Goal: Task Accomplishment & Management: Use online tool/utility

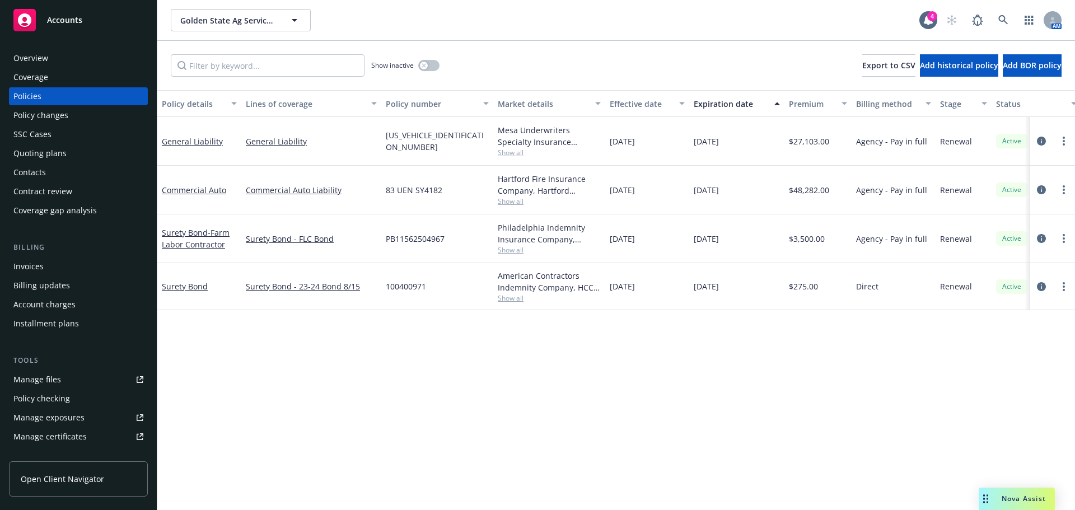
click at [68, 167] on div "Contacts" at bounding box center [78, 173] width 130 height 18
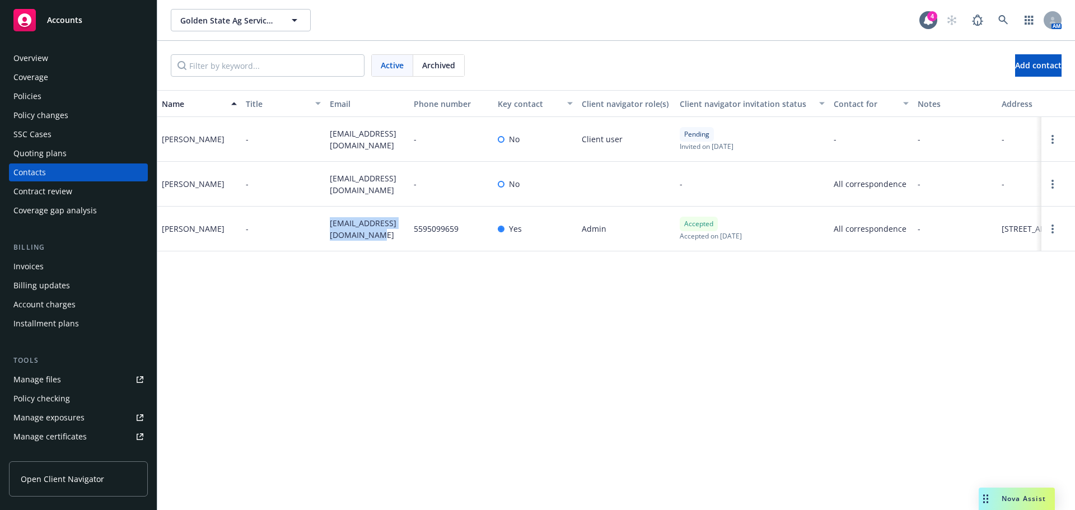
drag, startPoint x: 367, startPoint y: 237, endPoint x: 321, endPoint y: 209, distance: 53.8
click at [321, 209] on div "Luis Thompson - luist.compliance@gmail.com 5595099659 Yes Admin Accepted Accept…" at bounding box center [616, 229] width 918 height 45
copy div "luist.compliance@gmail.com"
drag, startPoint x: 352, startPoint y: 190, endPoint x: 323, endPoint y: 175, distance: 32.6
click at [323, 175] on div "Greg Mancini - gmancini7679@gmail.com - No - All correspondence - - -" at bounding box center [616, 184] width 918 height 45
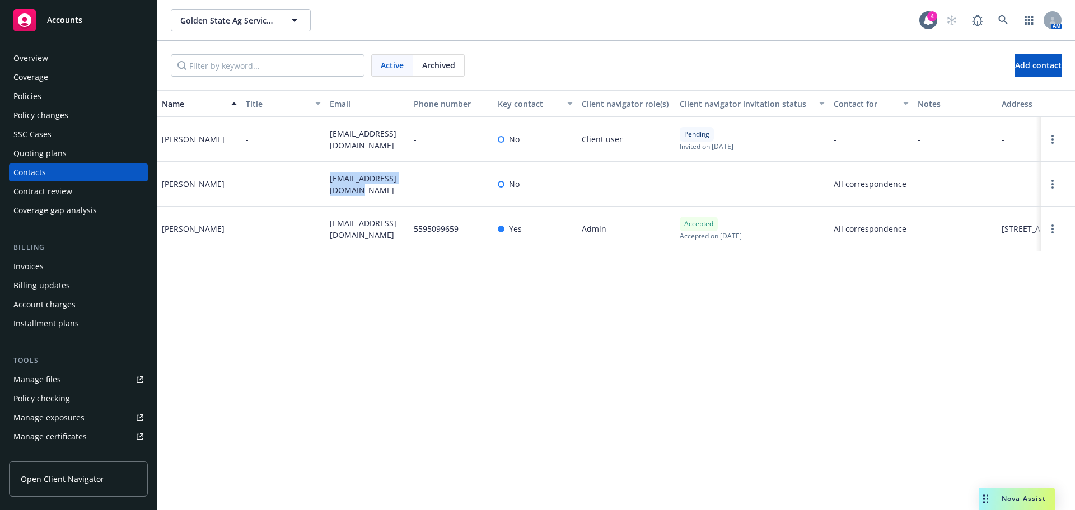
copy div "gmancini7679@gmail.com"
drag, startPoint x: 351, startPoint y: 146, endPoint x: 328, endPoint y: 132, distance: 27.7
click at [328, 132] on div "gerardomvd1@gmail.com" at bounding box center [367, 139] width 84 height 45
copy span "gerardomvd1@gmail.com"
click at [49, 100] on div "Policies" at bounding box center [78, 96] width 130 height 18
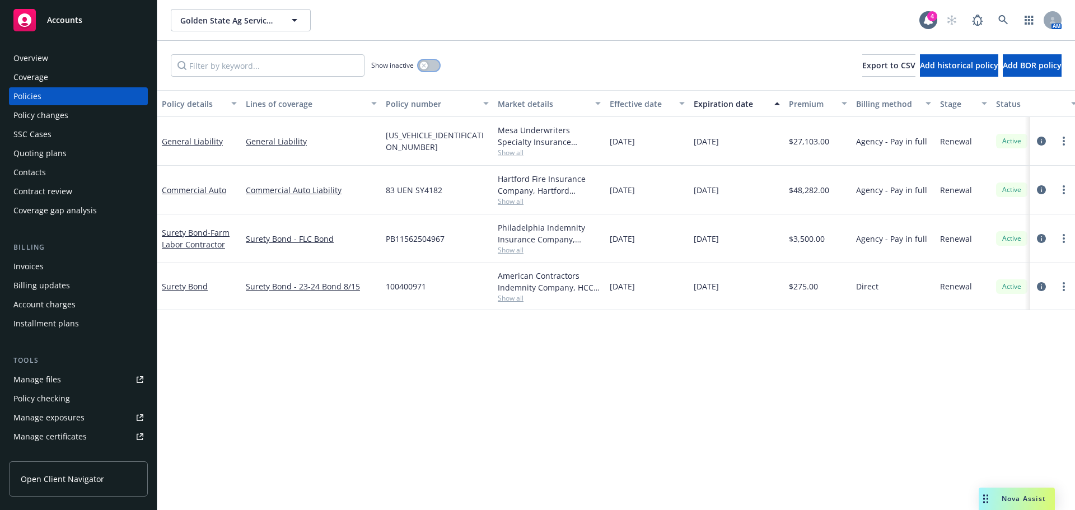
click at [422, 67] on icon "button" at bounding box center [424, 65] width 4 height 4
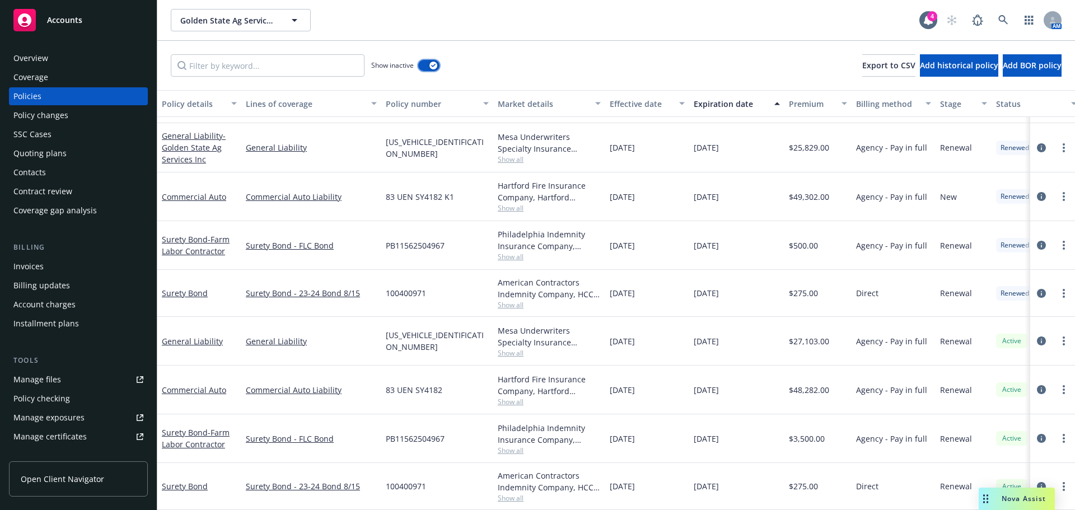
scroll to position [858, 0]
click at [1057, 141] on link "more" at bounding box center [1063, 147] width 13 height 13
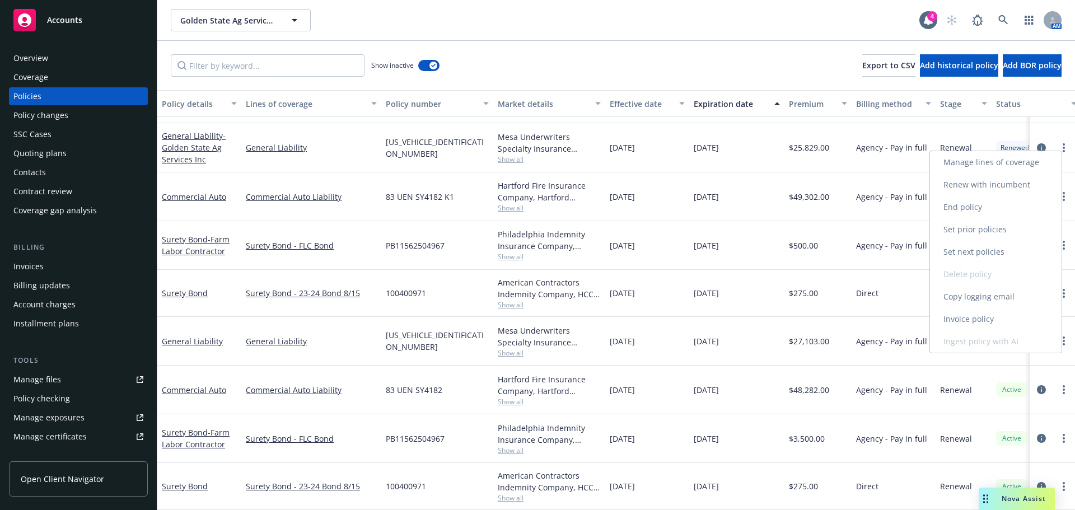
click at [991, 292] on link "Copy logging email" at bounding box center [996, 297] width 132 height 22
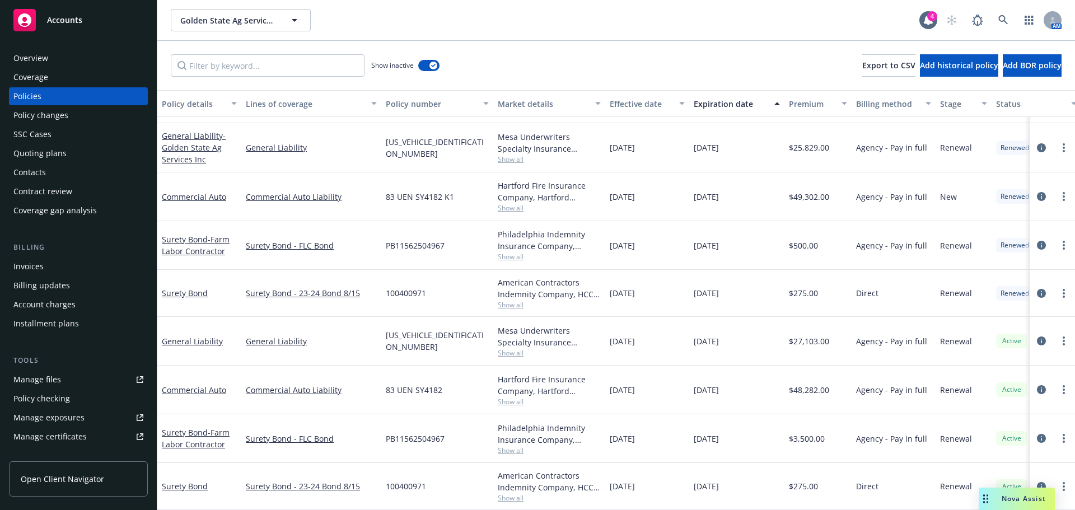
click at [54, 165] on div "Contacts" at bounding box center [78, 173] width 130 height 18
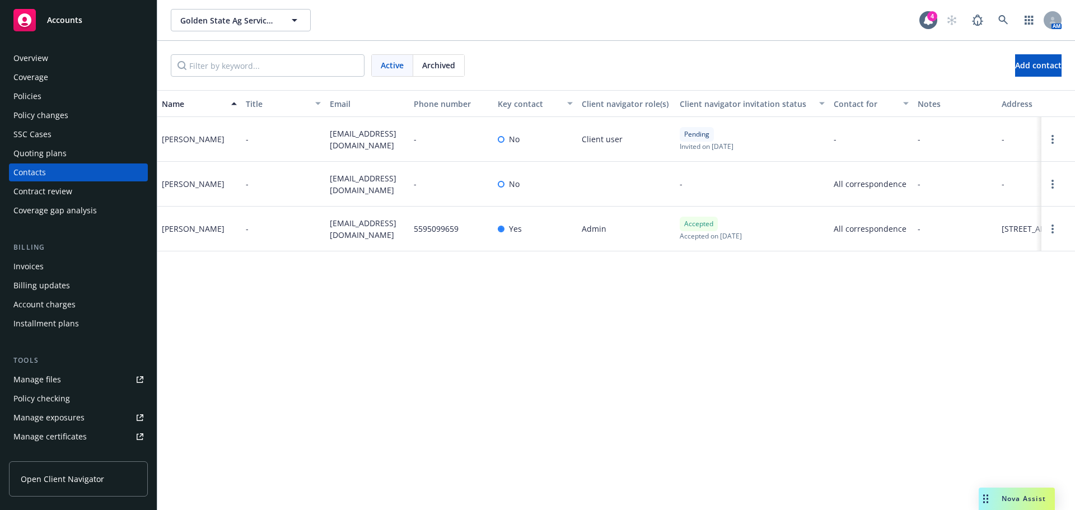
click at [54, 96] on div "Policies" at bounding box center [78, 96] width 130 height 18
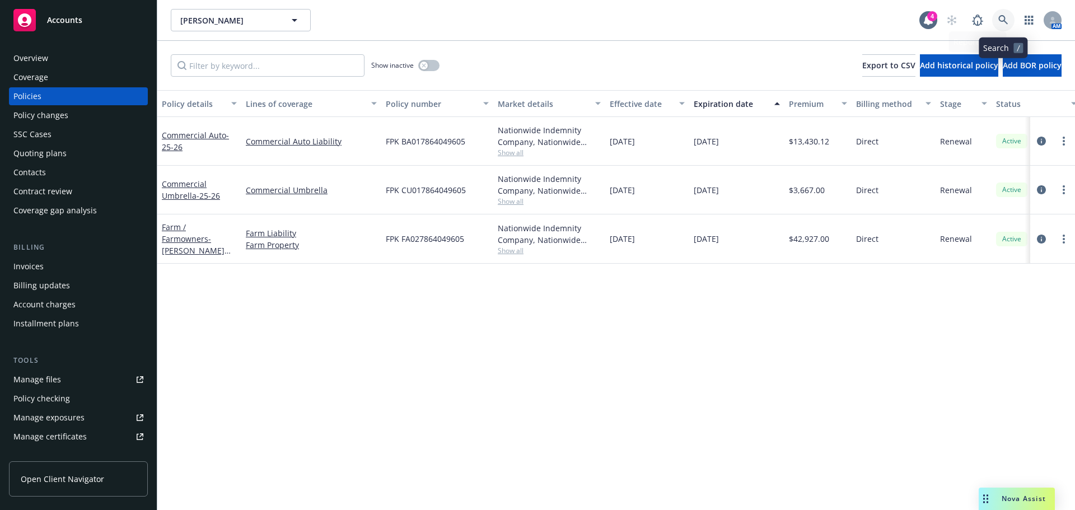
click at [996, 22] on link at bounding box center [1003, 20] width 22 height 22
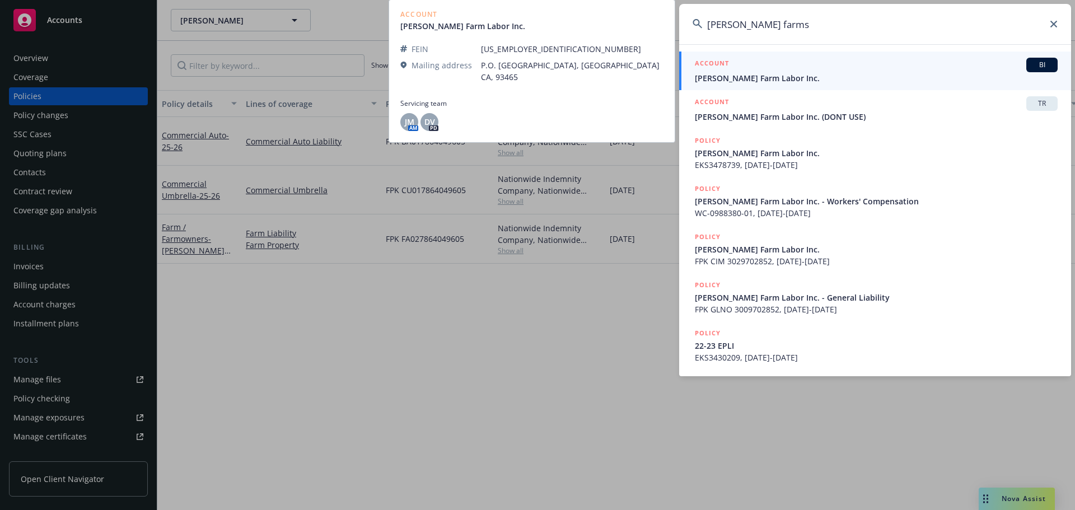
type input "heredia farms"
click at [753, 66] on div "ACCOUNT BI" at bounding box center [876, 65] width 363 height 15
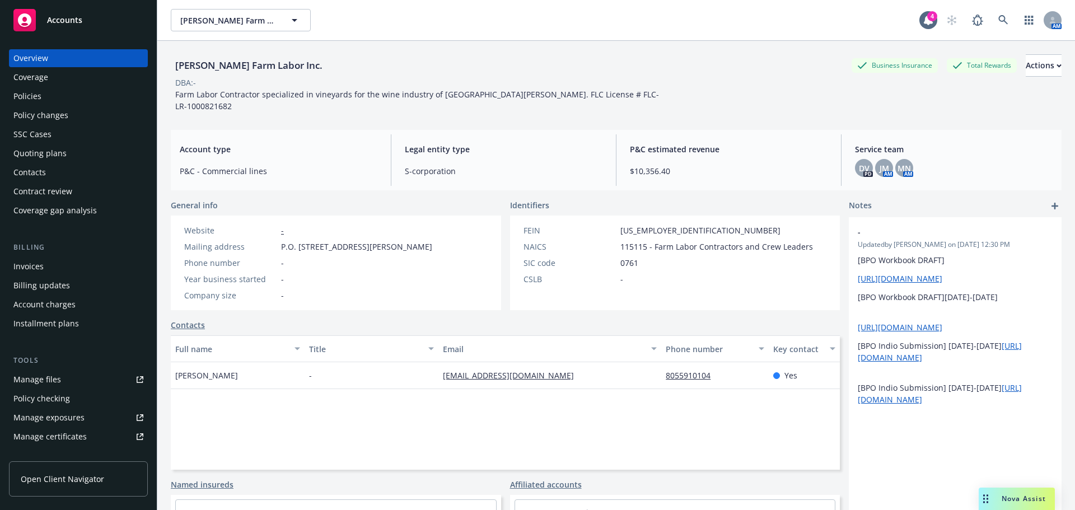
click at [72, 97] on div "Policies" at bounding box center [78, 96] width 130 height 18
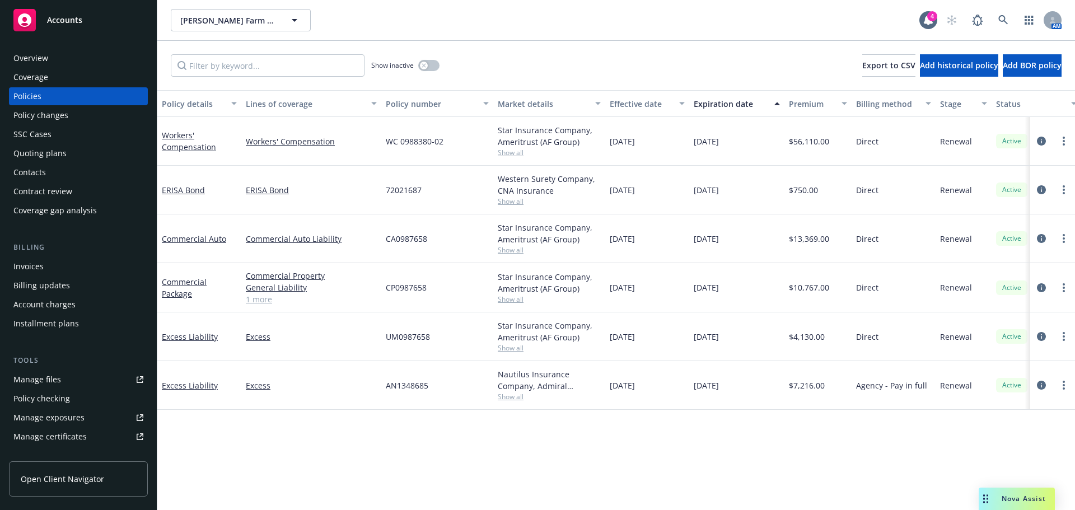
click at [521, 248] on span "Show all" at bounding box center [549, 250] width 103 height 10
click at [375, 472] on div "Policy details Lines of coverage Policy number Market details Effective date Ex…" at bounding box center [616, 300] width 918 height 420
click at [188, 241] on link "Commercial Auto" at bounding box center [194, 239] width 64 height 11
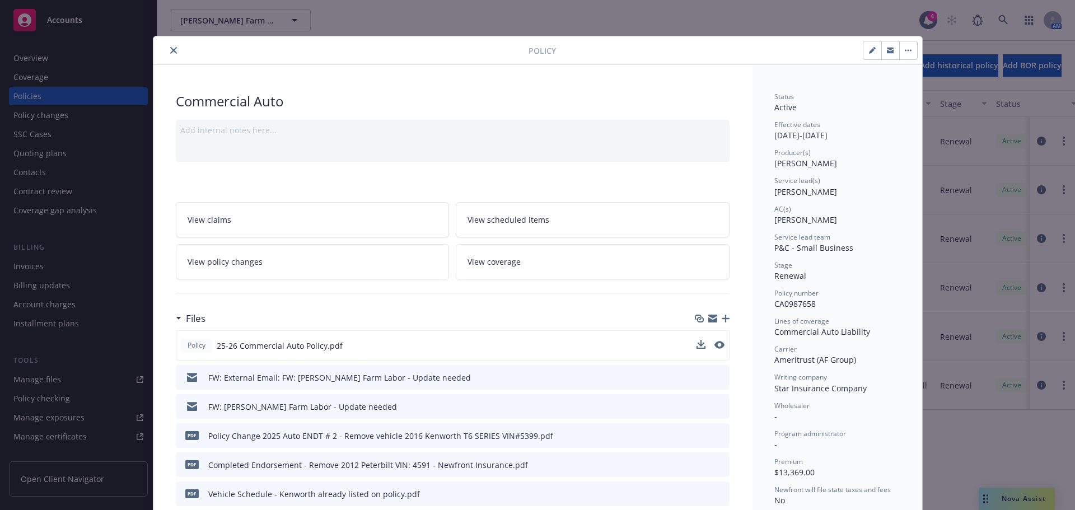
scroll to position [224, 0]
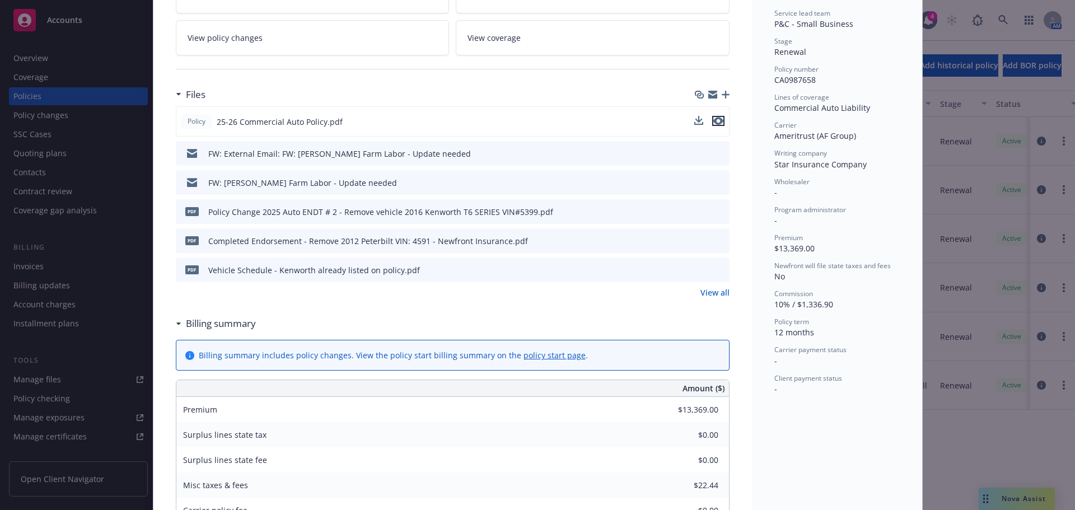
click at [714, 120] on icon "preview file" at bounding box center [719, 121] width 10 height 8
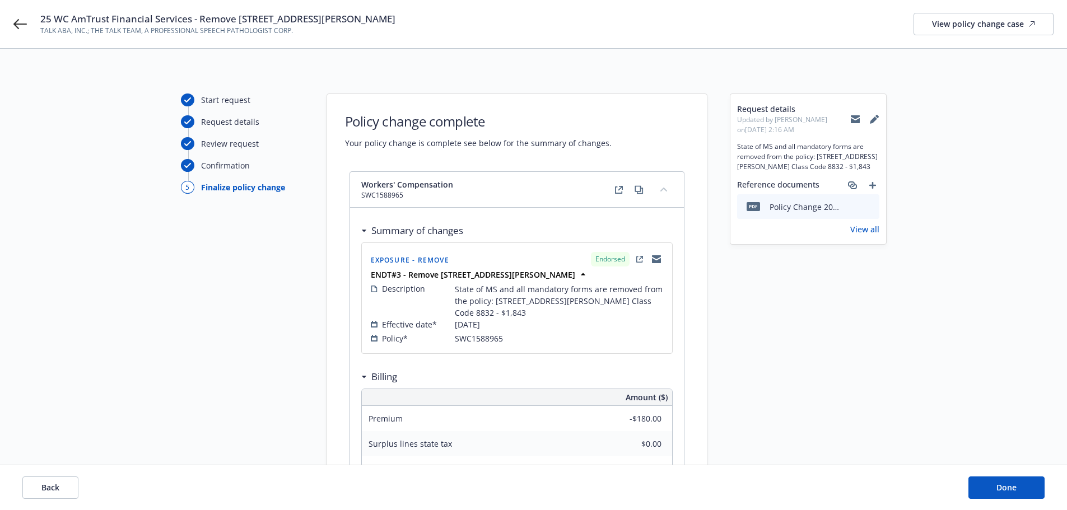
click at [856, 120] on icon at bounding box center [855, 120] width 9 height 5
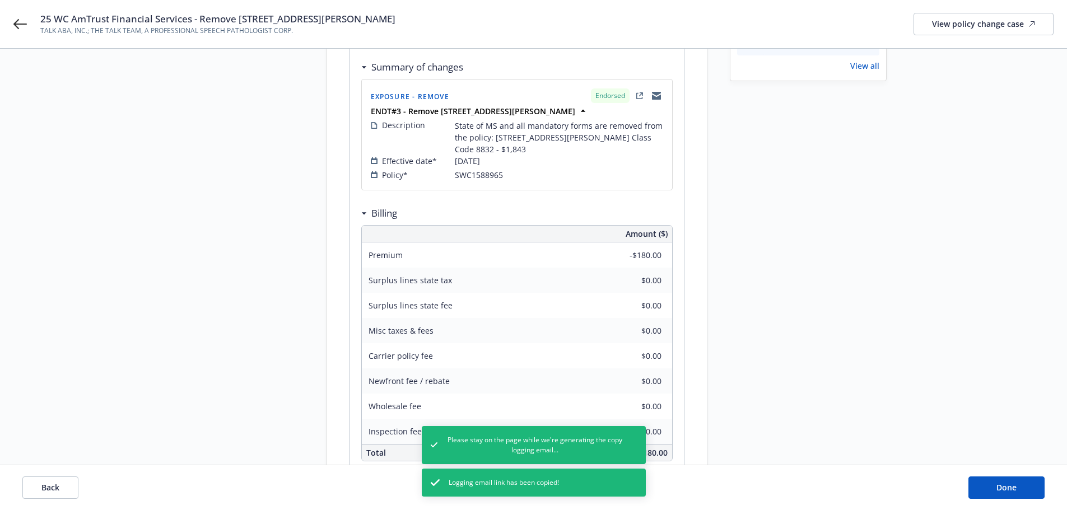
scroll to position [244, 0]
